Goal: Find specific page/section: Find specific page/section

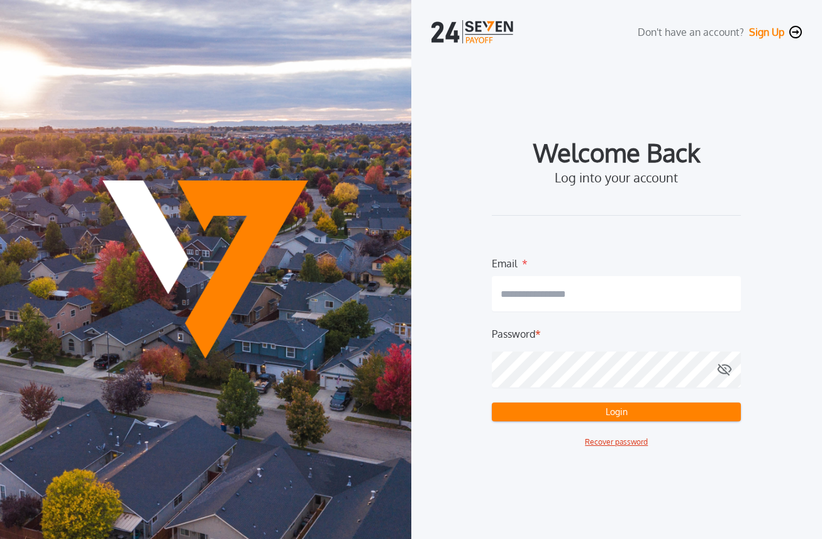
click at [579, 282] on input "email" at bounding box center [616, 293] width 249 height 35
click at [0, 539] on com-1password-button at bounding box center [0, 539] width 0 height 0
type input "**********"
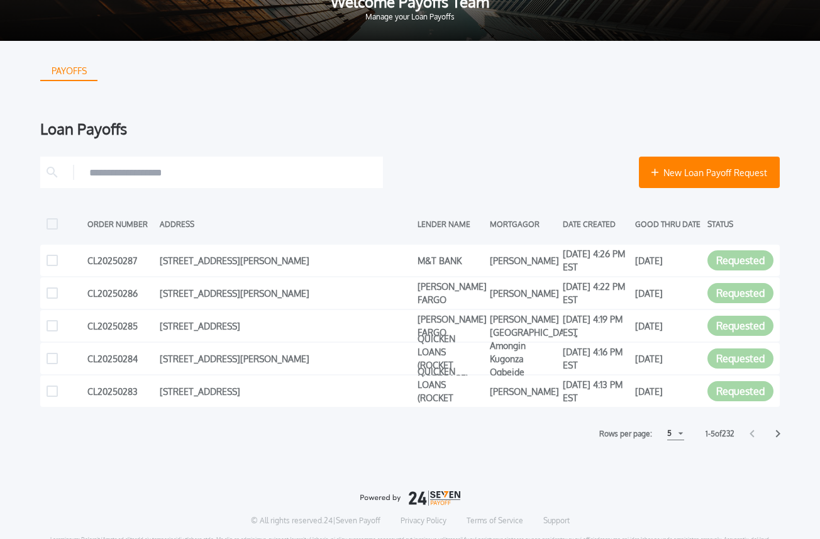
scroll to position [11, 0]
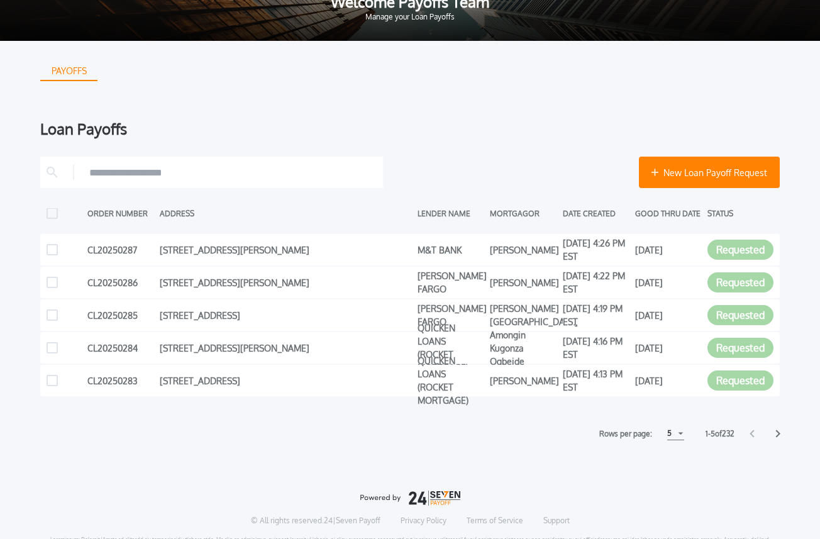
click at [682, 432] on div "Rows per page: 5 5 5 10 10 15 15" at bounding box center [642, 433] width 98 height 13
click at [678, 435] on div "5" at bounding box center [676, 433] width 17 height 13
click at [673, 481] on h1 "15" at bounding box center [675, 481] width 12 height 15
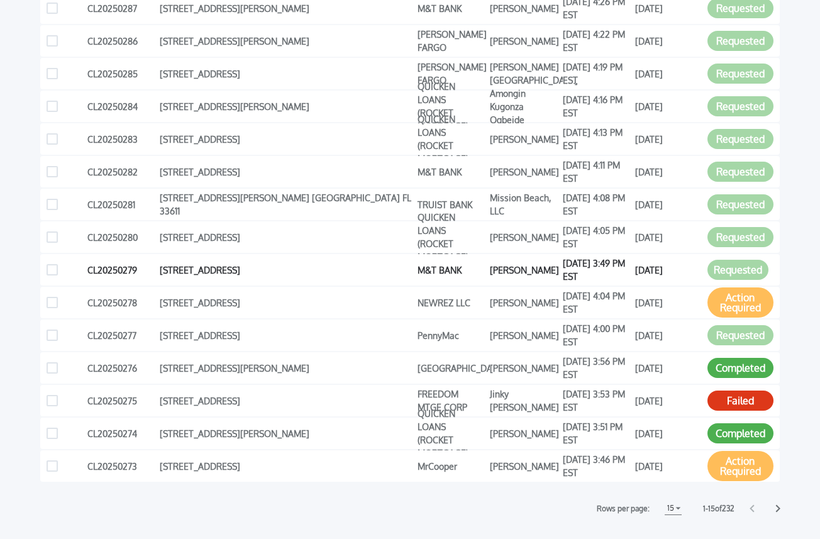
scroll to position [374, 0]
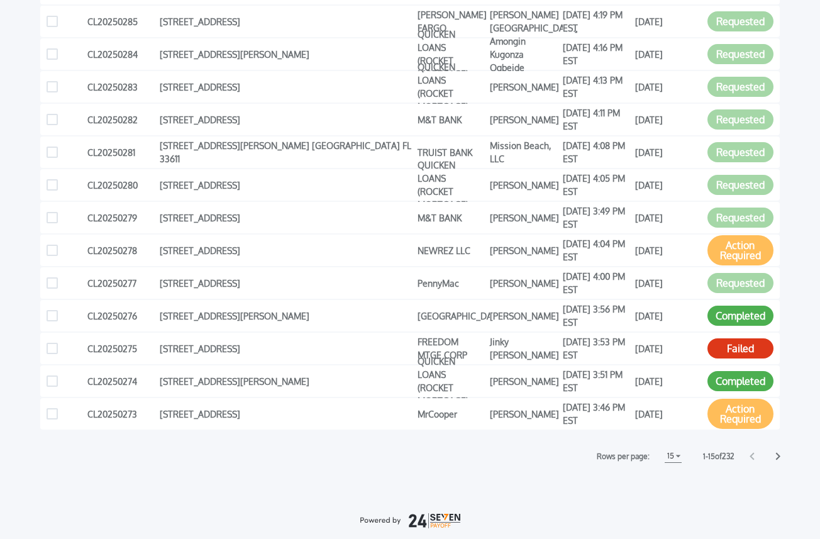
click at [777, 452] on icon at bounding box center [778, 456] width 5 height 8
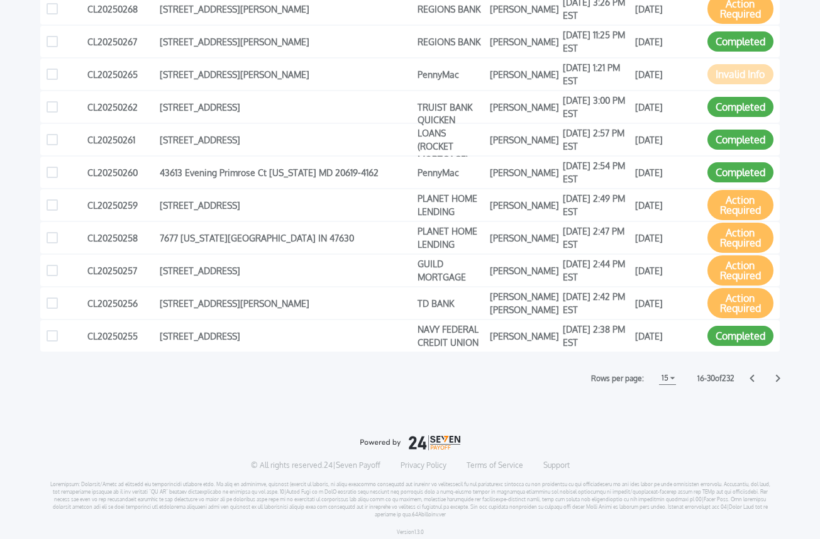
scroll to position [82, 0]
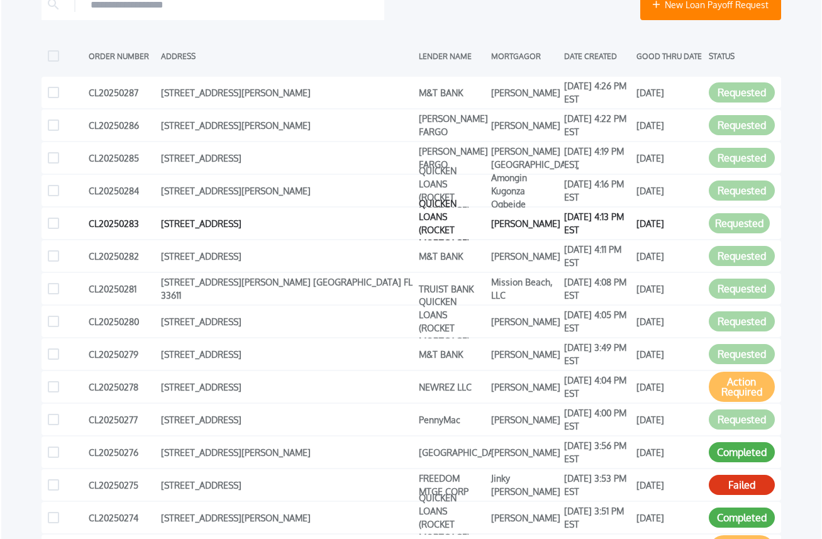
scroll to position [238, 0]
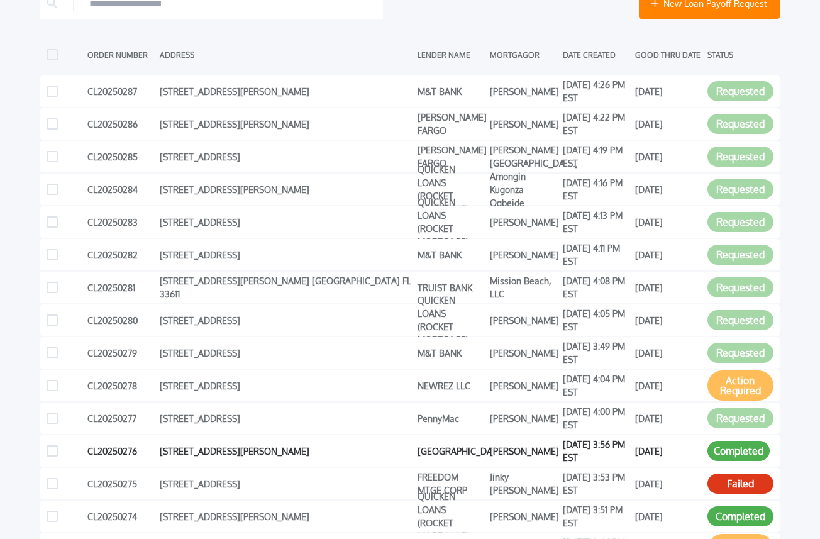
click at [731, 449] on button "Completed" at bounding box center [739, 451] width 62 height 20
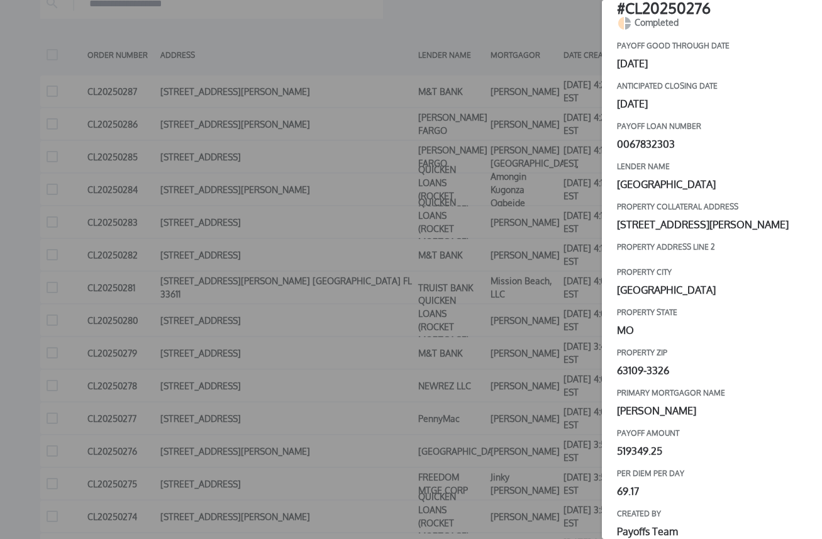
scroll to position [0, 0]
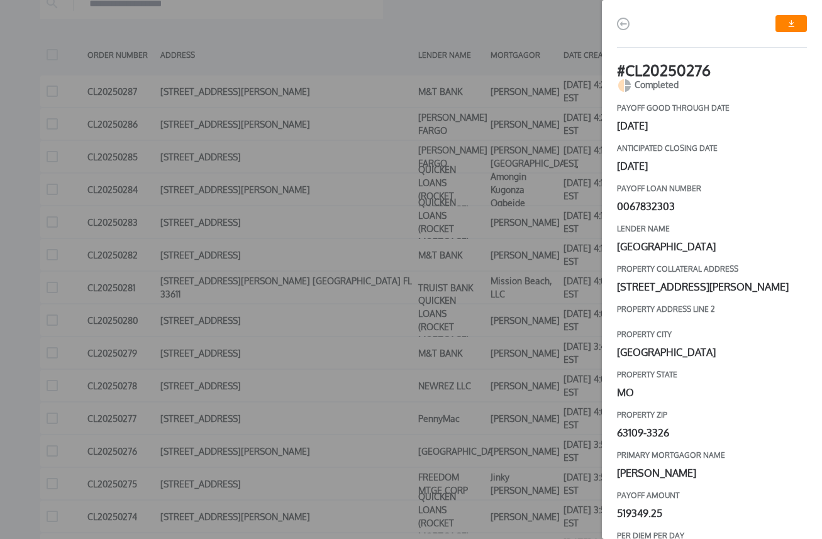
click at [790, 30] on link "button" at bounding box center [791, 23] width 31 height 17
